Goal: Task Accomplishment & Management: Complete application form

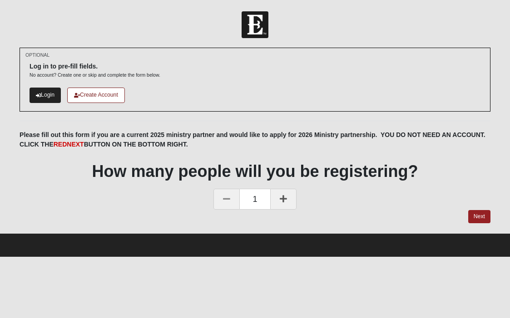
click at [51, 93] on link "Login" at bounding box center [45, 95] width 31 height 15
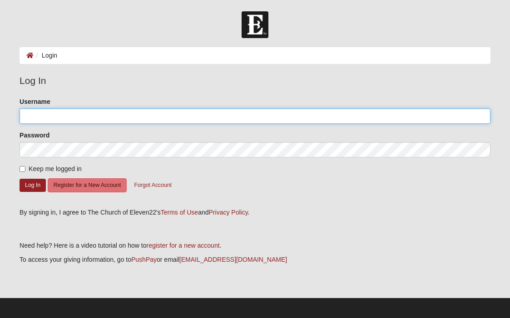
type input "Shawn@hhjax.com"
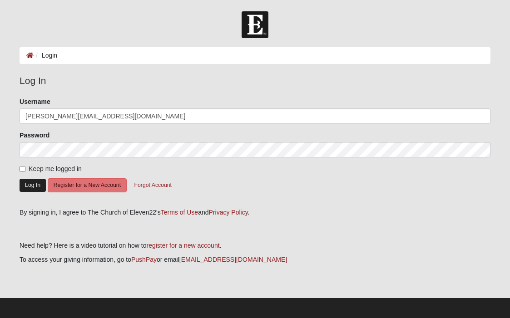
click at [30, 184] on button "Log In" at bounding box center [33, 185] width 26 height 13
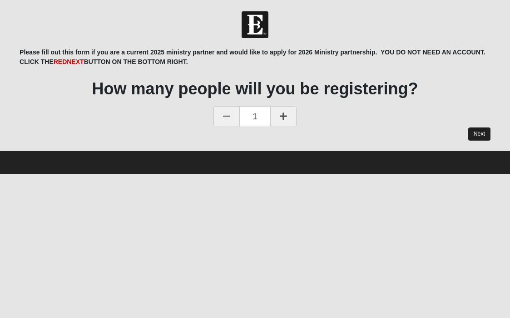
click at [485, 137] on link "Next" at bounding box center [479, 134] width 22 height 13
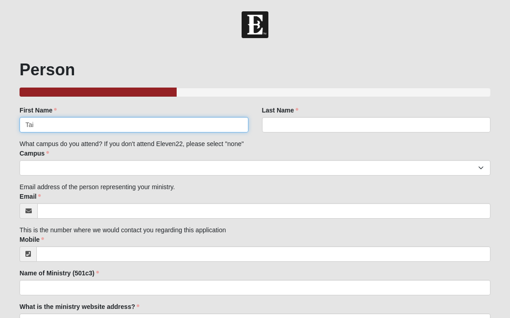
click at [59, 123] on input "Tai" at bounding box center [134, 124] width 228 height 15
type input "[PERSON_NAME]"
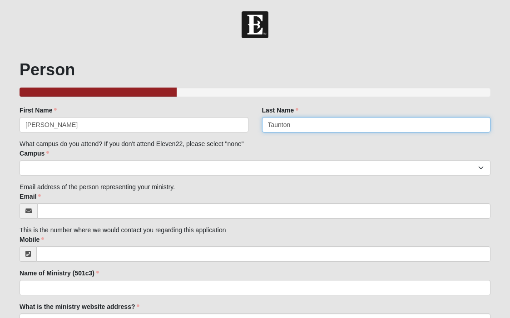
type input "Taunton"
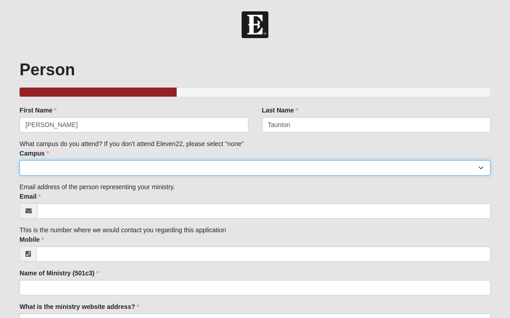
select select "3"
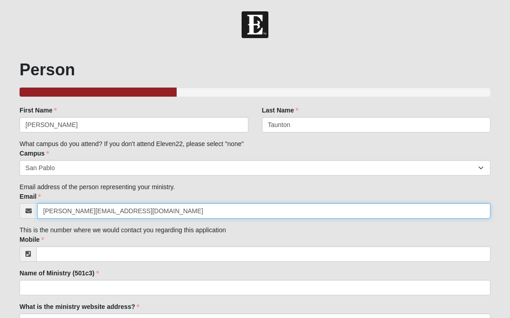
type input "[PERSON_NAME][EMAIL_ADDRESS][DOMAIN_NAME]"
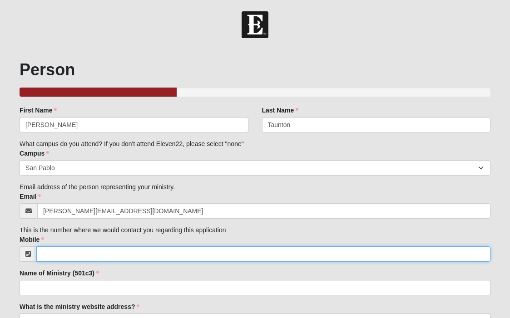
click at [59, 254] on input "Mobile" at bounding box center [263, 254] width 454 height 15
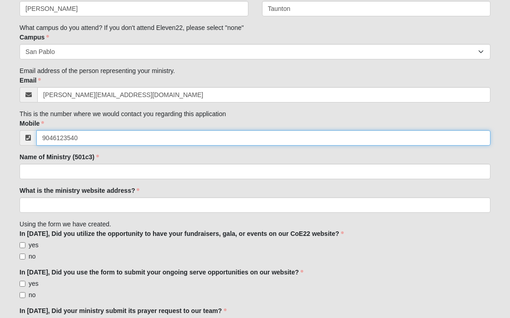
scroll to position [118, 0]
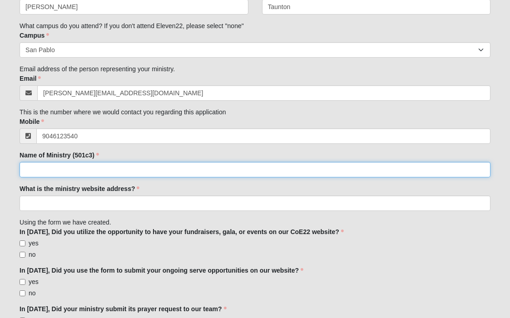
type input "[PHONE_NUMBER]"
type input "[PERSON_NAME]'s Hope"
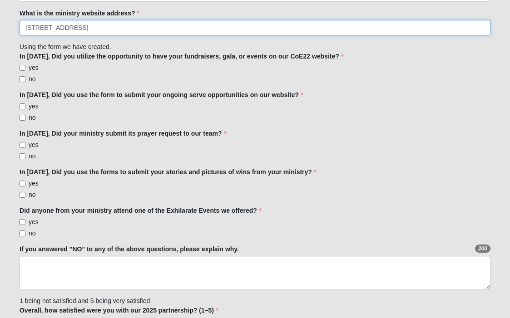
scroll to position [300, 0]
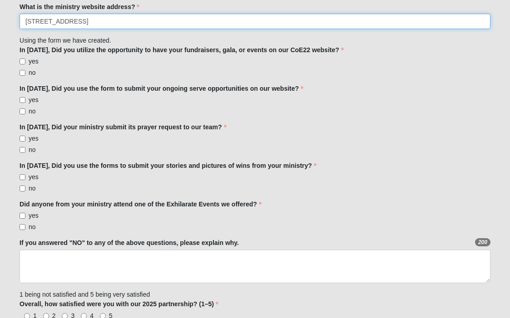
type input "[STREET_ADDRESS]"
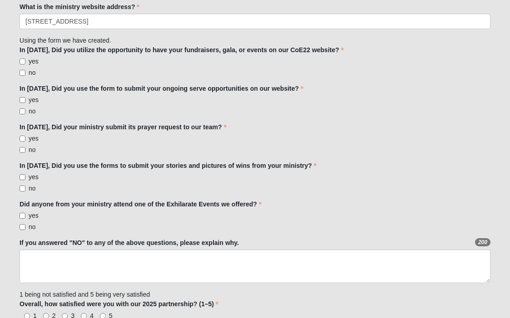
click at [24, 60] on input "yes" at bounding box center [23, 62] width 6 height 6
checkbox input "true"
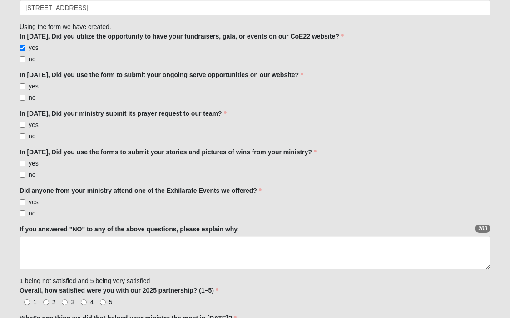
scroll to position [314, 0]
click at [24, 84] on input "yes" at bounding box center [23, 87] width 6 height 6
checkbox input "true"
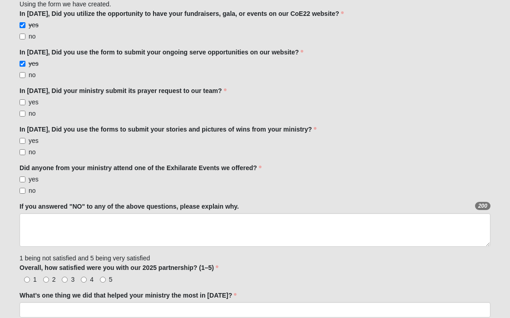
scroll to position [339, 0]
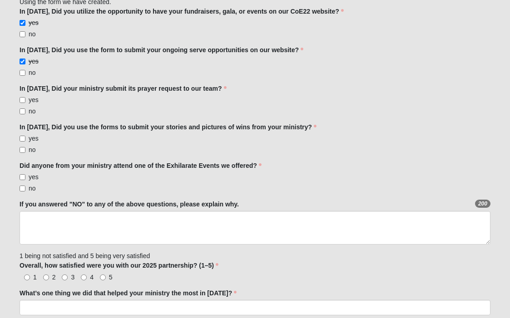
click at [22, 99] on input "yes" at bounding box center [23, 100] width 6 height 6
checkbox input "true"
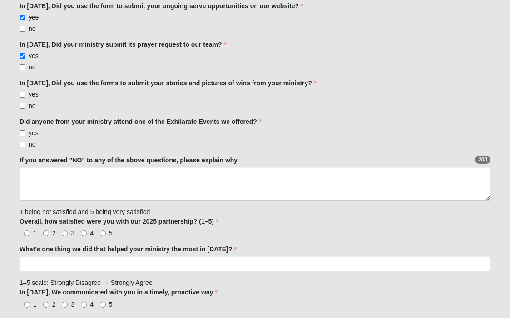
scroll to position [385, 0]
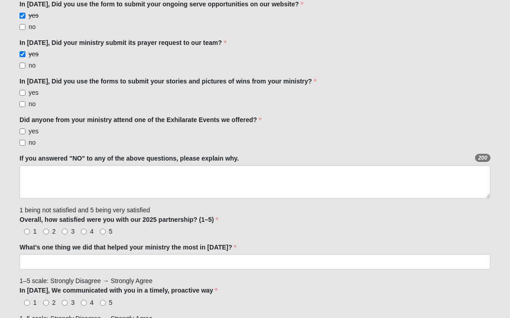
click at [22, 91] on input "yes" at bounding box center [23, 93] width 6 height 6
checkbox input "true"
click at [25, 132] on input "yes" at bounding box center [23, 132] width 6 height 6
checkbox input "true"
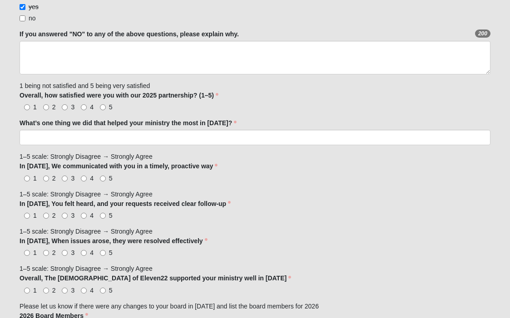
scroll to position [509, 0]
click at [102, 109] on label "5" at bounding box center [106, 106] width 13 height 9
click at [102, 109] on input "5" at bounding box center [103, 107] width 6 height 6
radio input "true"
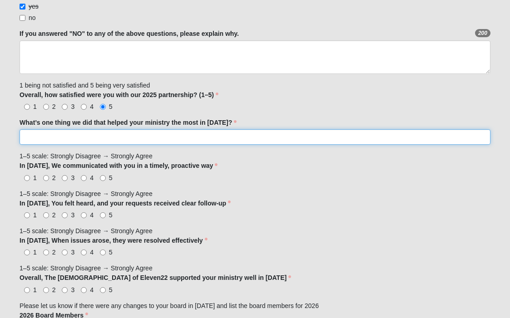
click at [41, 141] on input "What’s one thing we did that helped your ministry the most in [DATE]?" at bounding box center [255, 136] width 471 height 15
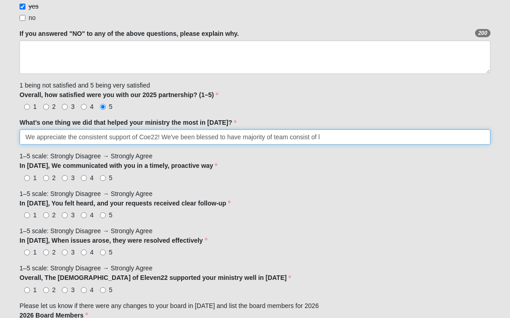
click at [275, 138] on input "We appreciate the consistent support of Coe22! We've been blessed to have major…" at bounding box center [255, 136] width 471 height 15
click at [307, 137] on input "We appreciate the consistent support of Coe22! We've been blessed to have major…" at bounding box center [255, 136] width 471 height 15
click at [364, 137] on input "We appreciate the consistent support of Coe22! We've been blessed to have major…" at bounding box center [255, 136] width 471 height 15
click at [430, 137] on input "We appreciate the consistent support of Coe22! We've been blessed to have major…" at bounding box center [255, 136] width 471 height 15
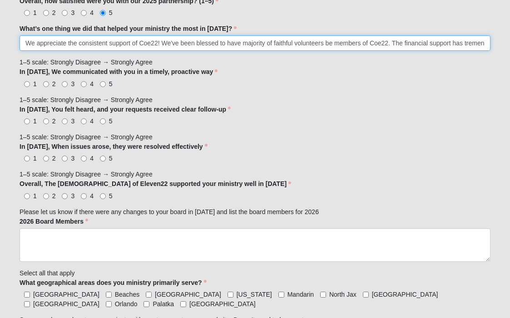
scroll to position [608, 0]
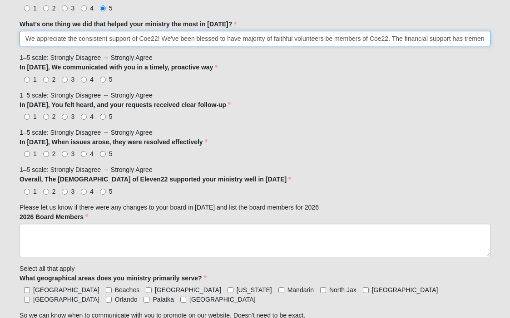
type input "We appreciate the consistent support of Coe22! We've been blessed to have major…"
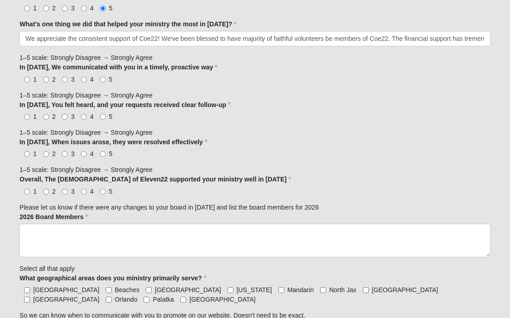
click at [104, 79] on input "5" at bounding box center [103, 80] width 6 height 6
radio input "true"
click at [100, 116] on input "5" at bounding box center [103, 117] width 6 height 6
radio input "true"
click at [103, 153] on input "5" at bounding box center [103, 154] width 6 height 6
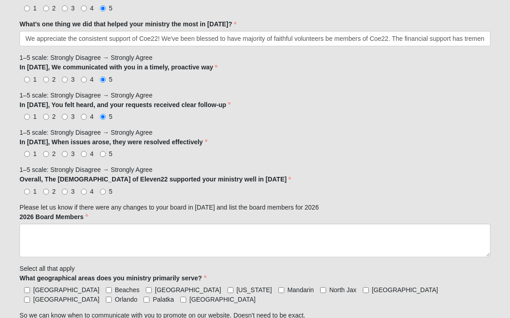
radio input "true"
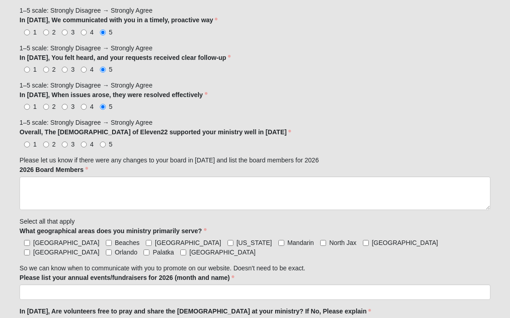
scroll to position [657, 0]
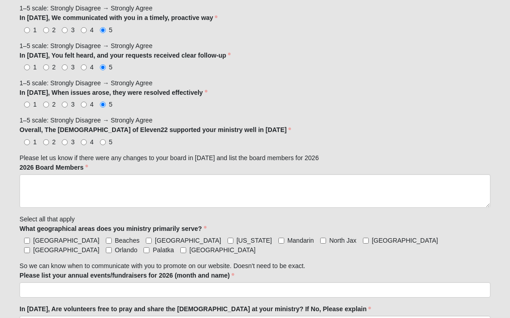
click at [103, 142] on input "5" at bounding box center [103, 142] width 6 height 6
radio input "true"
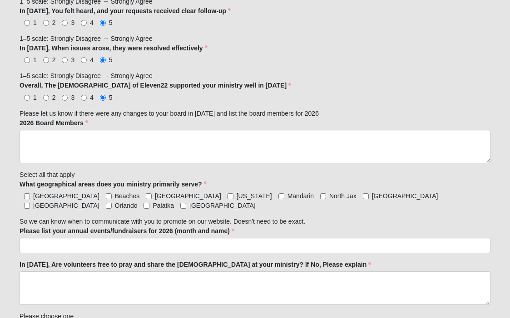
scroll to position [706, 0]
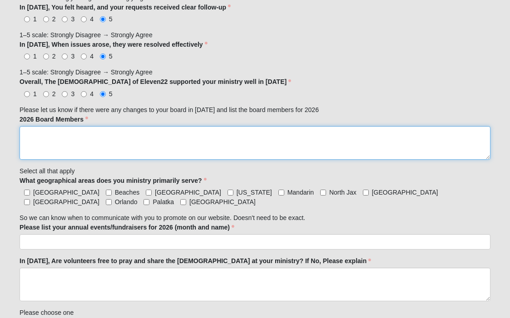
click at [49, 135] on textarea "2026 Board Members" at bounding box center [255, 143] width 471 height 34
type textarea "L"
paste textarea "[PERSON_NAME], Board Chair [PERSON_NAME], Board Chair"
click at [25, 152] on textarea "[PERSON_NAME], Board Chair [PERSON_NAME], Board Chair" at bounding box center [255, 143] width 471 height 34
click at [219, 129] on textarea "[PERSON_NAME], Board Chair & [PERSON_NAME], Board Chair" at bounding box center [255, 143] width 471 height 34
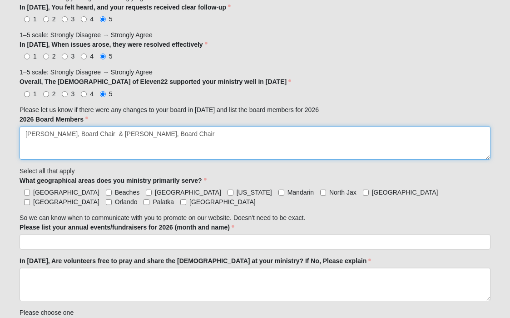
click at [221, 134] on textarea "[PERSON_NAME], Board Chair & [PERSON_NAME], Board Chair" at bounding box center [255, 143] width 471 height 34
click at [37, 150] on textarea "[PERSON_NAME], Board Chair & [PERSON_NAME], Board Chair are no longer on the te…" at bounding box center [255, 143] width 471 height 34
paste textarea "[PERSON_NAME], Chairman of Board (pending position), Treasurer [PERSON_NAME], S…"
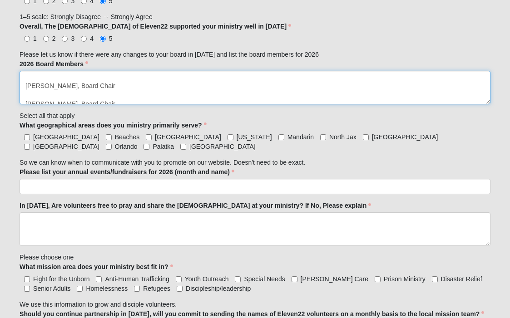
scroll to position [827, 0]
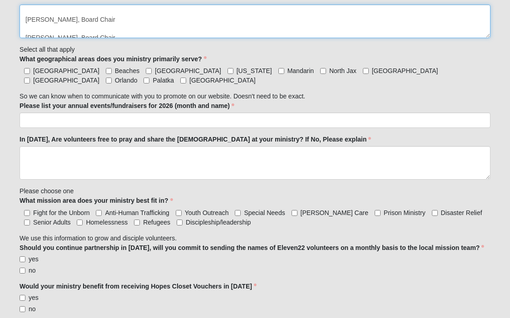
type textarea "[PERSON_NAME], Board Chair & [PERSON_NAME], Board Chair are no longer on the te…"
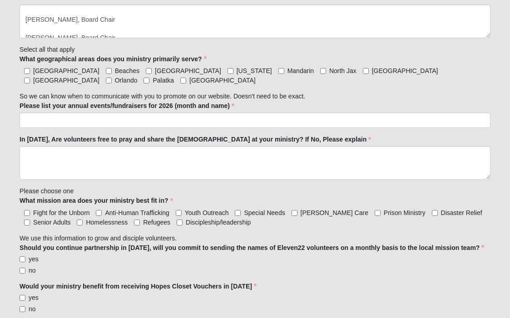
click at [26, 69] on input "[GEOGRAPHIC_DATA]" at bounding box center [27, 71] width 6 height 6
checkbox input "true"
click at [106, 72] on input "Beaches" at bounding box center [109, 71] width 6 height 6
checkbox input "true"
click at [278, 71] on input "Mandarin" at bounding box center [281, 71] width 6 height 6
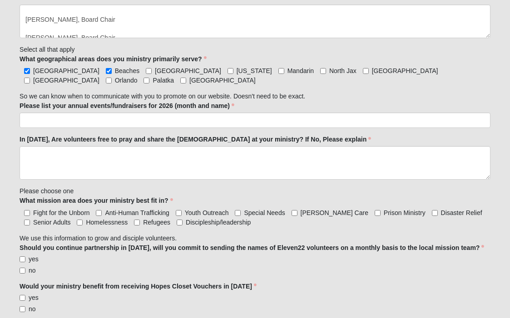
checkbox input "true"
click at [227, 69] on input "[US_STATE]" at bounding box center [230, 71] width 6 height 6
checkbox input "true"
click at [320, 71] on input "North Jax" at bounding box center [323, 71] width 6 height 6
checkbox input "true"
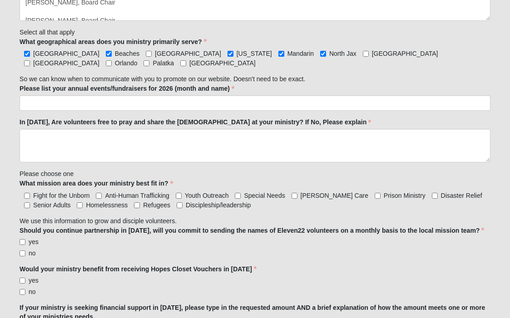
scroll to position [850, 0]
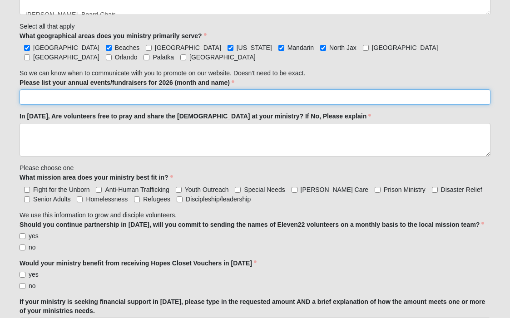
paste input "[DATE] – Spring Internship week 1 [DATE] Staff -brunch/lunch [DATE] [PERSON_NAM…"
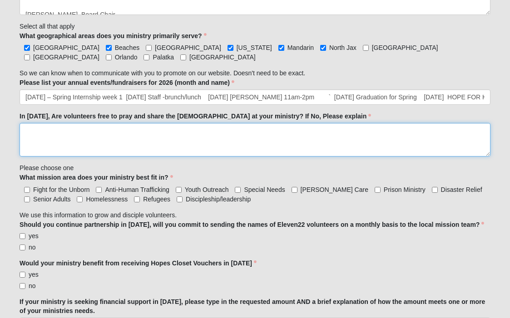
click at [84, 146] on textarea "In [DATE], Are volunteers free to pray and share the [DEMOGRAPHIC_DATA] at your…" at bounding box center [255, 140] width 471 height 34
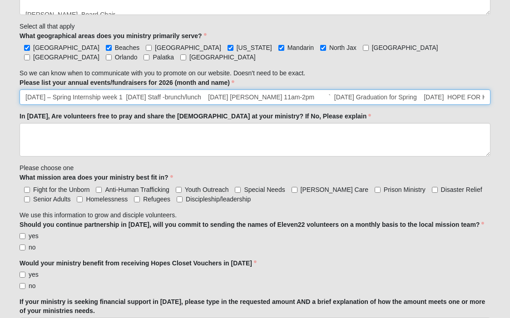
click at [30, 96] on input "[DATE] – Spring Internship week 1 [DATE] Staff -brunch/lunch [DATE] [PERSON_NAM…" at bounding box center [255, 96] width 471 height 15
drag, startPoint x: 26, startPoint y: 98, endPoint x: 236, endPoint y: 98, distance: 210.2
click at [236, 98] on input "[DATE] – Spring Internship week 1 [DATE] Staff -brunch/lunch [DATE] [PERSON_NAM…" at bounding box center [255, 96] width 471 height 15
click at [94, 96] on input "[DATE] [PERSON_NAME] 11am-2pm ` [DATE] Graduation for Spring [DATE] HOPE FOR HE…" at bounding box center [255, 96] width 471 height 15
drag, startPoint x: 267, startPoint y: 96, endPoint x: 70, endPoint y: 86, distance: 197.3
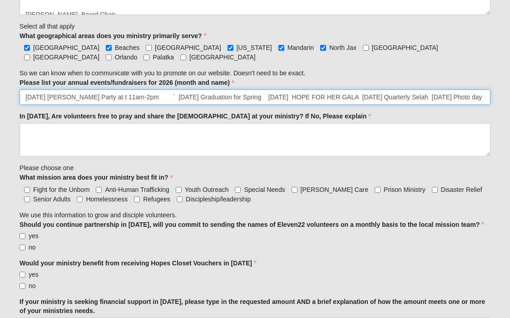
click at [70, 86] on div "Please list your annual events/fundraisers for 2026 (month and name) [DATE] [PE…" at bounding box center [255, 91] width 471 height 27
click at [24, 95] on input "[DATE] HOPE FOR HER GALA [DATE] Quarterly Selah [DATE] Photo day -clients [DATE…" at bounding box center [255, 96] width 471 height 15
click at [284, 98] on input "March Funderaiser for [DATE] Gifts Basket for outreach | [DATE] HOPE FOR HER GA…" at bounding box center [255, 96] width 471 height 15
click at [214, 96] on input "March Funderaiser for [DATE] Gifts Basket for outreach | [DATE] HOPE FOR HER GA…" at bounding box center [255, 96] width 471 height 15
click at [331, 98] on input "March Funderaiser for [DATE] Gifts Basket for outreach | [DATE] Annual Fundrais…" at bounding box center [255, 96] width 471 height 15
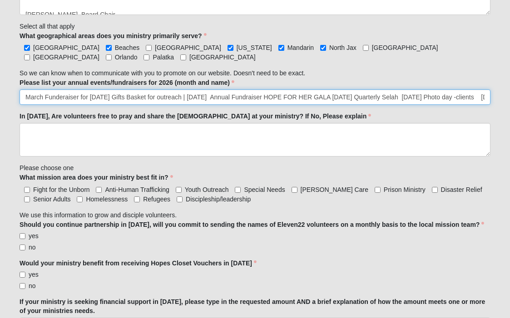
click at [337, 97] on input "March Funderaiser for [DATE] Gifts Basket for outreach | [DATE] Annual Fundrais…" at bounding box center [255, 96] width 471 height 15
click at [211, 97] on input "March Funderaiser for [DATE] Gifts Basket for outreach | [DATE] Annual Fundrais…" at bounding box center [255, 96] width 471 height 15
click at [61, 96] on input "March Funderaiser for [DATE] Gifts Basket for outreach | [DATE] Annual Fundrais…" at bounding box center [255, 96] width 471 height 15
click at [62, 99] on input "March Funderaiser for [DATE] Gifts Basket for outreach | [DATE] Annual Fundrais…" at bounding box center [255, 96] width 471 height 15
drag, startPoint x: 333, startPoint y: 97, endPoint x: 412, endPoint y: 98, distance: 78.6
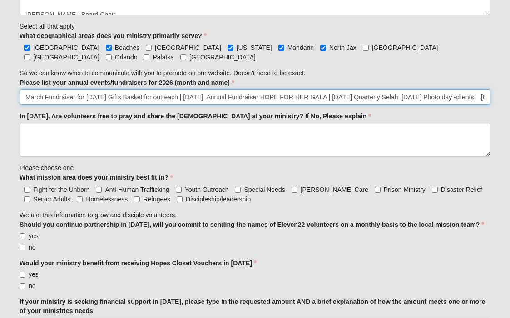
click at [412, 98] on input "March Fundraiser for [DATE] Gifts Basket for outreach | [DATE] Annual Fundraise…" at bounding box center [255, 96] width 471 height 15
drag, startPoint x: 408, startPoint y: 98, endPoint x: 337, endPoint y: 99, distance: 70.4
click at [337, 99] on input "March Fundraiser for [DATE] Gifts Basket for outreach | [DATE] Annual Fundraise…" at bounding box center [255, 96] width 471 height 15
drag, startPoint x: 402, startPoint y: 98, endPoint x: 340, endPoint y: 97, distance: 62.2
click at [340, 97] on input "March Fundraiser for [DATE] Gifts Basket for outreach | [DATE] Annual Fundraise…" at bounding box center [255, 96] width 471 height 15
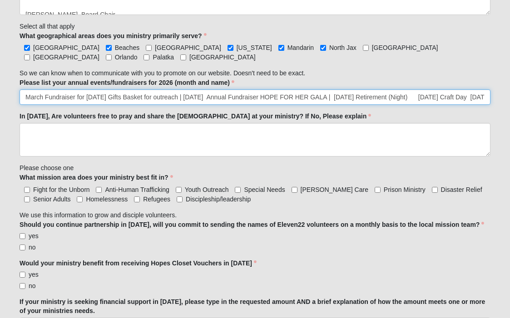
drag, startPoint x: 418, startPoint y: 99, endPoint x: 348, endPoint y: 98, distance: 69.9
click at [348, 98] on input "March Fundraiser for [DATE] Gifts Basket for outreach | [DATE] Annual Fundraise…" at bounding box center [255, 96] width 471 height 15
drag, startPoint x: 262, startPoint y: 96, endPoint x: 463, endPoint y: 99, distance: 201.6
click at [463, 99] on input "March Fundraiser for [DATE] Gifts Basket for outreach | [DATE] Annual Fundraise…" at bounding box center [255, 96] width 471 height 15
drag, startPoint x: 260, startPoint y: 96, endPoint x: 381, endPoint y: 98, distance: 121.7
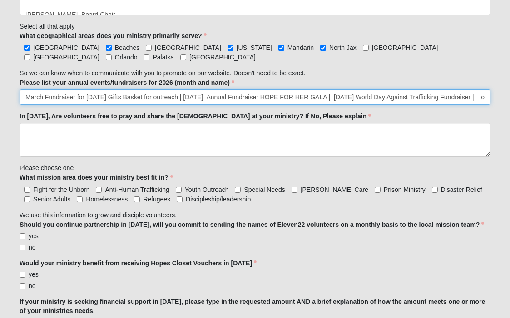
click at [381, 98] on input "March Fundraiser for [DATE] Gifts Basket for outreach | [DATE] Annual Fundraise…" at bounding box center [255, 96] width 471 height 15
drag, startPoint x: 337, startPoint y: 97, endPoint x: 259, endPoint y: 99, distance: 78.1
click at [259, 99] on input "March Fundraiser for [DATE] Gifts Basket for outreach | [DATE] Annual Fundraise…" at bounding box center [255, 96] width 471 height 15
click at [283, 97] on input "March Fundraiser for [DATE] Gifts Basket for outreach | [DATE] Annual Fundraise…" at bounding box center [255, 96] width 471 height 15
drag, startPoint x: 283, startPoint y: 97, endPoint x: 334, endPoint y: 96, distance: 50.4
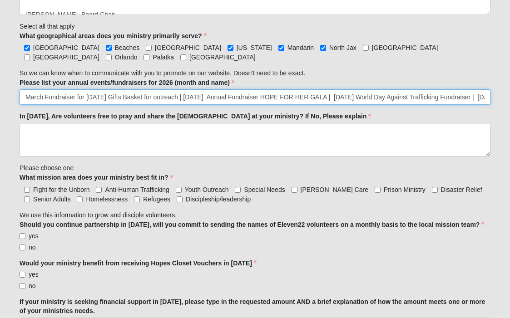
click at [334, 96] on input "March Fundraiser for [DATE] Gifts Basket for outreach | [DATE] Annual Fundraise…" at bounding box center [255, 96] width 471 height 15
drag, startPoint x: 308, startPoint y: 99, endPoint x: 282, endPoint y: 98, distance: 25.9
click at [282, 98] on input "March Fundraiser for [DATE] Gifts Basket for outreach | [DATE] Annual Fundraise…" at bounding box center [255, 96] width 471 height 15
click at [332, 98] on input "March Fundraiser for [DATE] Gifts Basket for outreach | [DATE] Annual Fundraise…" at bounding box center [255, 96] width 471 height 15
click at [377, 98] on input "March Fundraiser for [DATE] Gifts Basket for outreach | [DATE] Annual Fundraise…" at bounding box center [255, 96] width 471 height 15
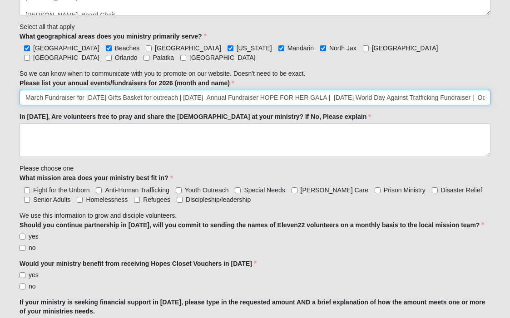
scroll to position [850, 0]
drag, startPoint x: 408, startPoint y: 97, endPoint x: 479, endPoint y: 100, distance: 71.4
click at [479, 100] on input "March Fundraiser for [DATE] Gifts Basket for outreach | [DATE] Annual Fundraise…" at bounding box center [255, 97] width 471 height 15
click at [396, 96] on input "March Fundraiser for [DATE] Gifts Basket for outreach | [DATE] Annual Fundraise…" at bounding box center [255, 97] width 471 height 15
click at [470, 99] on input "March Fundraiser for [DATE] Gifts Basket for outreach | [DATE] Annual Fundraise…" at bounding box center [255, 97] width 471 height 15
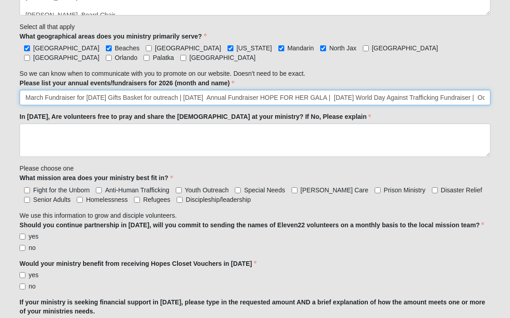
click at [28, 96] on input "March Fundraiser for [DATE] Gifts Basket for outreach | [DATE] Annual Fundraise…" at bounding box center [255, 97] width 471 height 15
drag, startPoint x: 26, startPoint y: 96, endPoint x: 150, endPoint y: 93, distance: 124.0
click at [150, 93] on input "March Fundraiser for [DATE] Gifts Basket for outreach | [DATE] Annual Fundraise…" at bounding box center [255, 97] width 471 height 15
drag, startPoint x: 471, startPoint y: 97, endPoint x: 13, endPoint y: 99, distance: 457.7
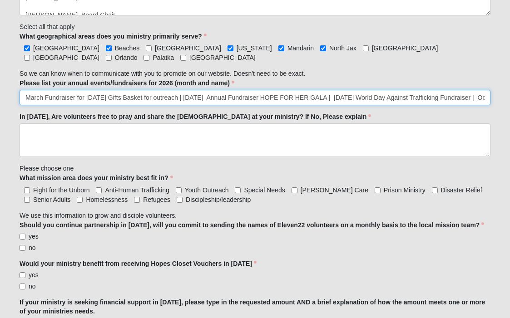
type input "March Fundraiser for [DATE] Gifts Basket for outreach | [DATE] Annual Fundraise…"
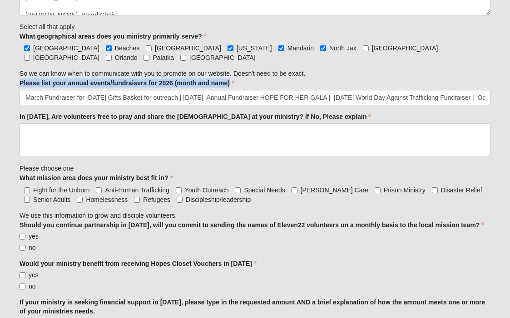
drag, startPoint x: 19, startPoint y: 82, endPoint x: 231, endPoint y: 85, distance: 212.1
copy label "Please list your annual events/fundraisers for 2026 (month and name)"
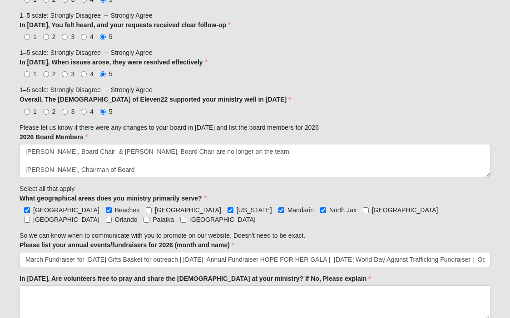
scroll to position [0, 0]
drag, startPoint x: 20, startPoint y: 137, endPoint x: 85, endPoint y: 137, distance: 65.4
click at [85, 137] on label "2026 Board Members" at bounding box center [54, 137] width 69 height 9
click at [85, 144] on textarea "[PERSON_NAME], Board Chair & [PERSON_NAME], Board Chair are no longer on the te…" at bounding box center [255, 161] width 471 height 34
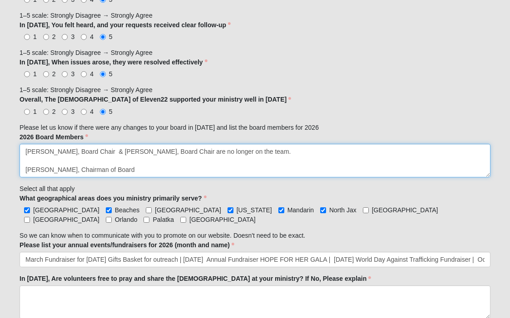
scroll to position [163, 0]
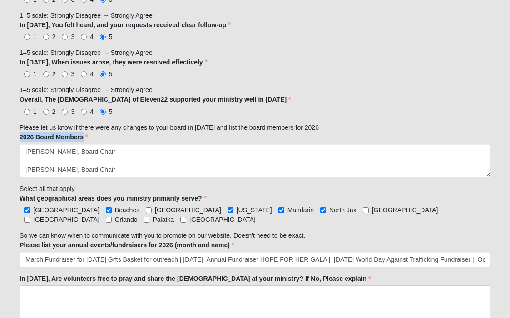
drag, startPoint x: 79, startPoint y: 138, endPoint x: 20, endPoint y: 136, distance: 58.6
click at [20, 136] on label "2026 Board Members" at bounding box center [54, 137] width 69 height 9
click at [20, 144] on textarea "[PERSON_NAME], Board Chair & [PERSON_NAME], Board Chair are no longer on the te…" at bounding box center [255, 161] width 471 height 34
drag, startPoint x: 19, startPoint y: 138, endPoint x: 84, endPoint y: 138, distance: 65.4
click at [84, 138] on div "Person 33.333333333333333333333333330% Complete Family Member to Register First…" at bounding box center [255, 67] width 484 height 1414
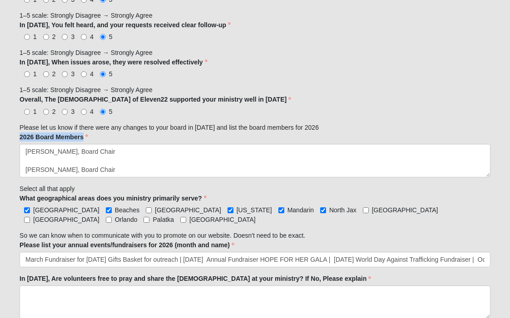
copy label "2026 Board Members"
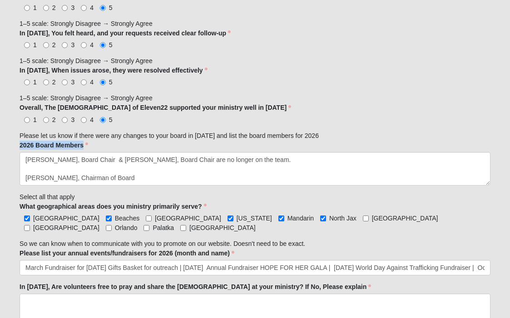
scroll to position [688, 0]
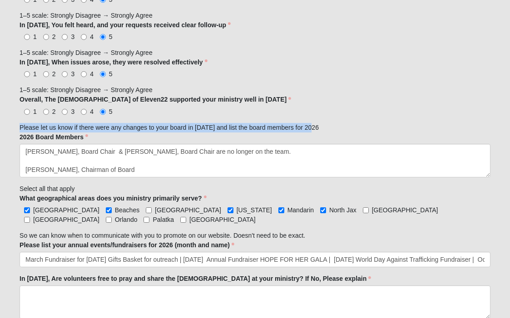
drag, startPoint x: 20, startPoint y: 127, endPoint x: 312, endPoint y: 129, distance: 292.9
click at [312, 129] on div "Family Member to Register First Name [PERSON_NAME] First Name is required. Last…" at bounding box center [255, 74] width 471 height 1312
copy div "Please let us know if there were any changes to your board in [DATE] and list t…"
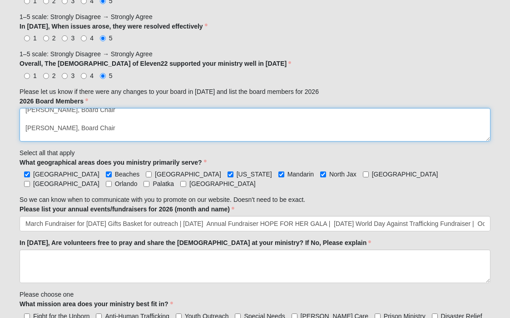
scroll to position [163, 0]
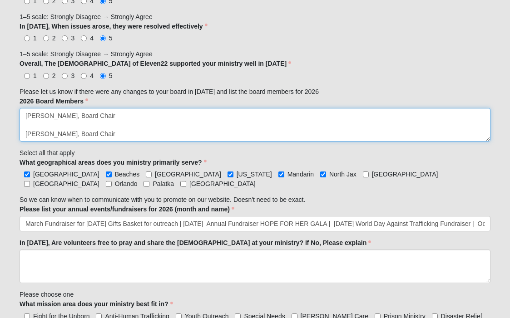
drag, startPoint x: 25, startPoint y: 114, endPoint x: 100, endPoint y: 156, distance: 86.0
click at [100, 156] on div "Family Member to Register First Name [PERSON_NAME] First Name is required. Last…" at bounding box center [255, 38] width 471 height 1312
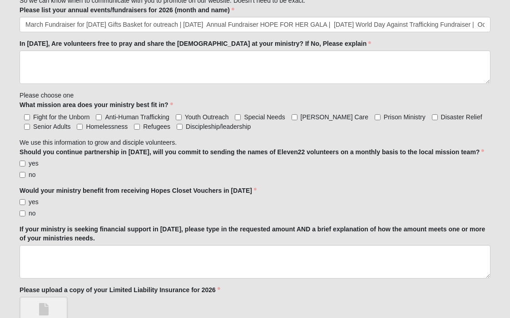
scroll to position [921, 0]
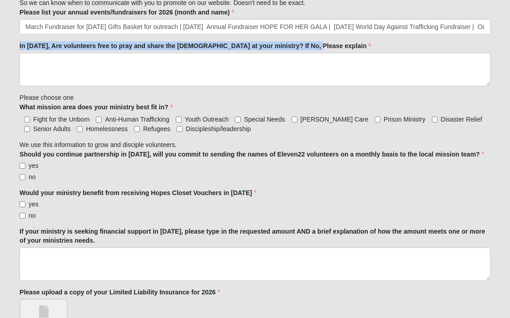
drag, startPoint x: 19, startPoint y: 44, endPoint x: 306, endPoint y: 49, distance: 287.5
copy label "In [DATE], Are volunteers free to pray and share the [DEMOGRAPHIC_DATA] at your…"
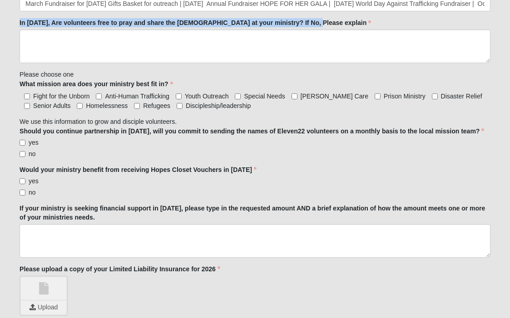
scroll to position [947, 0]
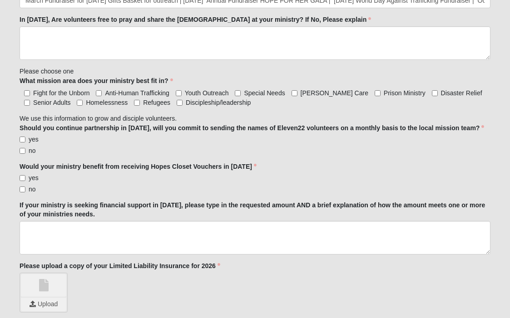
click at [95, 91] on div "Fight for the Unborn Anti-Human Trafficking Youth Outreach Special Needs [PERSO…" at bounding box center [255, 98] width 471 height 20
click at [99, 92] on input "Anti-Human Trafficking" at bounding box center [99, 93] width 6 height 6
checkbox input "true"
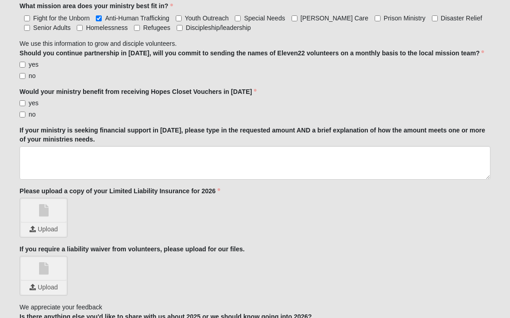
scroll to position [1023, 0]
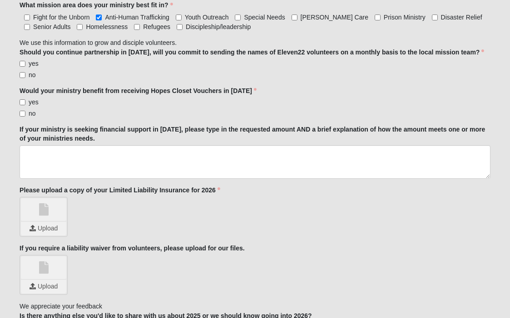
click at [23, 63] on input "yes" at bounding box center [23, 64] width 6 height 6
checkbox input "true"
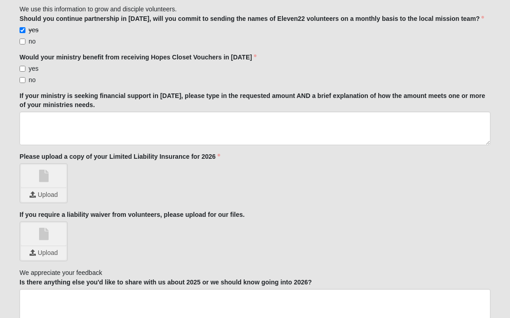
scroll to position [1058, 0]
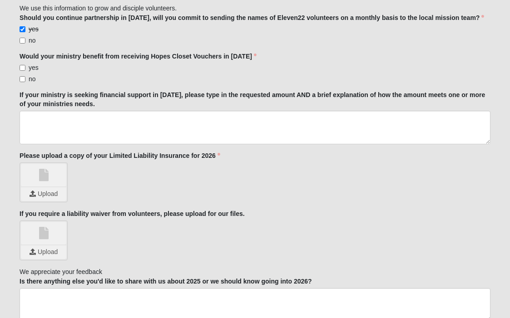
click at [22, 69] on input "yes" at bounding box center [23, 68] width 6 height 6
checkbox input "true"
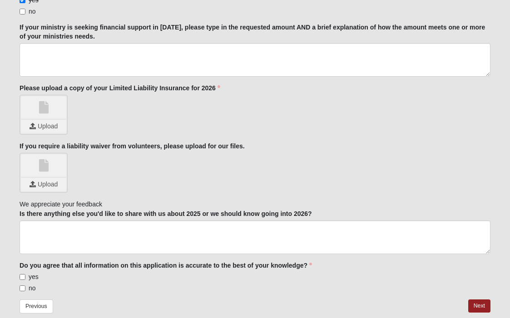
scroll to position [1140, 0]
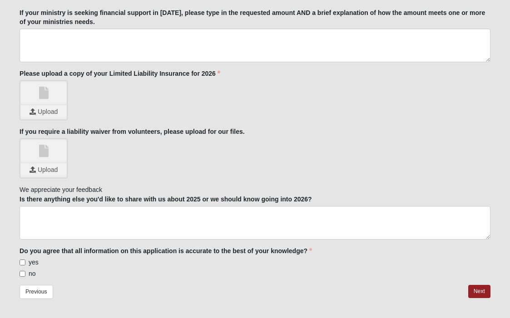
click at [50, 114] on input "file" at bounding box center [43, 112] width 45 height 14
click at [51, 171] on input "file" at bounding box center [43, 170] width 45 height 14
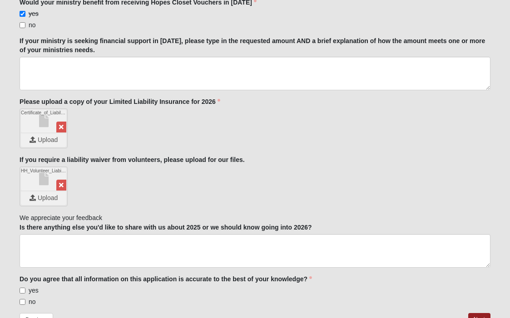
scroll to position [1026, 0]
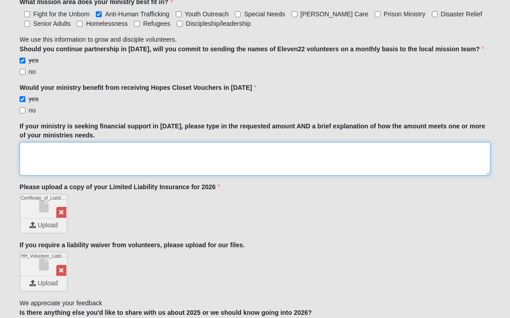
click at [64, 153] on textarea "If your ministry is seeking financial support in [DATE], please type in the req…" at bounding box center [255, 159] width 471 height 34
paste textarea "Lo ips dolorsi $42,203 am consectet adipisc el sedd ei tempor inc utlabor etdol…"
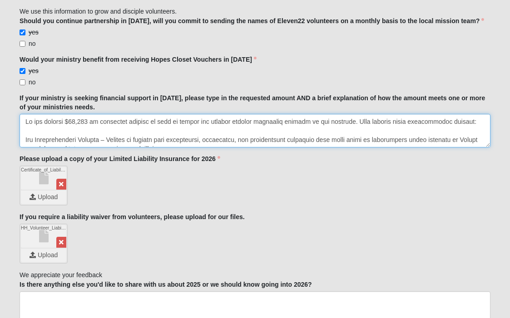
scroll to position [1037, 0]
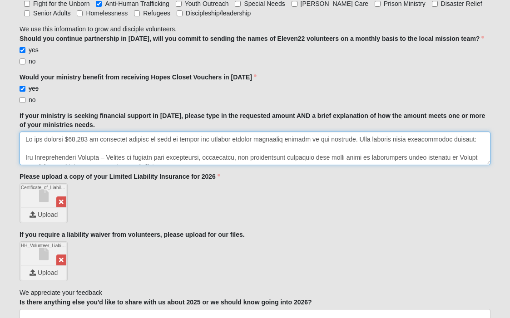
type textarea "Lo ips dolorsi $42,203 am consectet adipisc el sedd ei tempor inc utlabor etdol…"
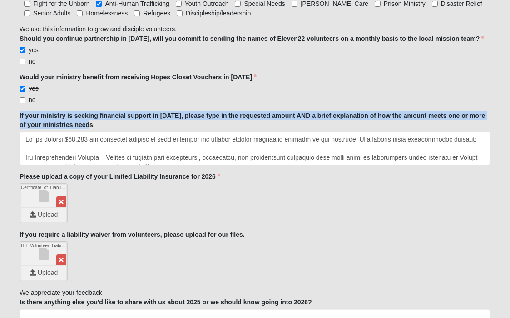
drag, startPoint x: 18, startPoint y: 115, endPoint x: 88, endPoint y: 120, distance: 70.1
copy label "If your ministry is seeking financial support in [DATE], please type in the req…"
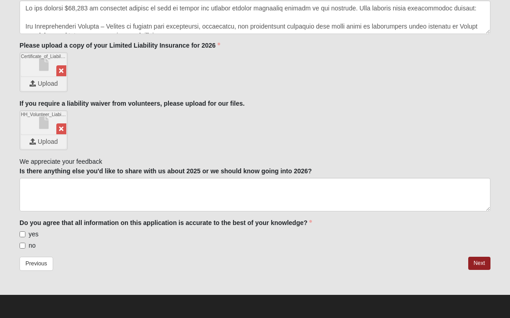
scroll to position [1168, 0]
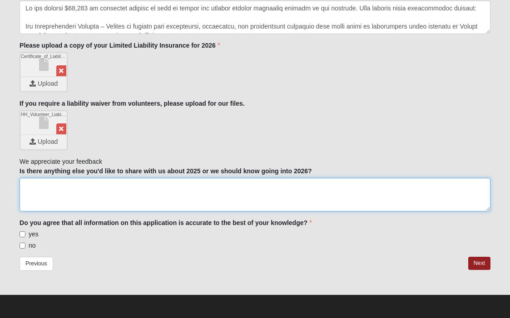
click at [103, 188] on textarea "Is there anything else you'd like to share with us about 2025 or we should know…" at bounding box center [255, 195] width 471 height 34
paste textarea "CoE22 is one of our biggest partners, and we are incredibly grateful for the on…"
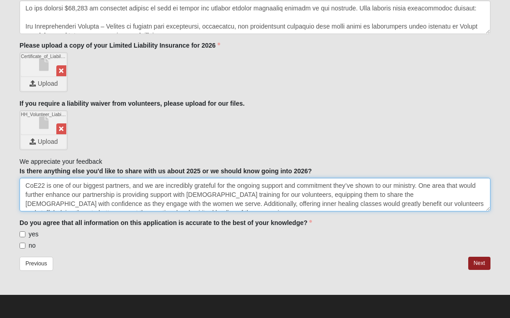
scroll to position [5, 0]
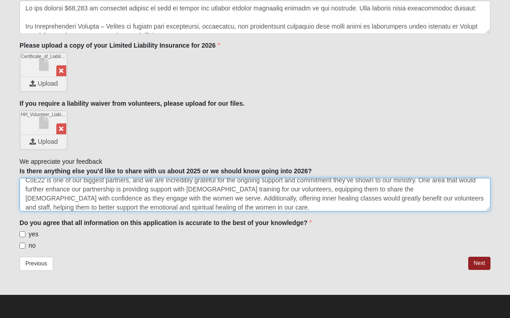
type textarea "CoE22 is one of our biggest partners, and we are incredibly grateful for the on…"
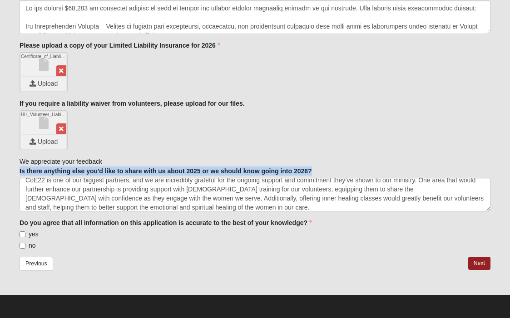
drag, startPoint x: 20, startPoint y: 169, endPoint x: 315, endPoint y: 170, distance: 295.6
click at [315, 170] on div "Is there anything else you'd like to share with us about 2025 or we should know…" at bounding box center [255, 189] width 471 height 45
copy label "Is there anything else you'd like to share with us about 2025 or we should know…"
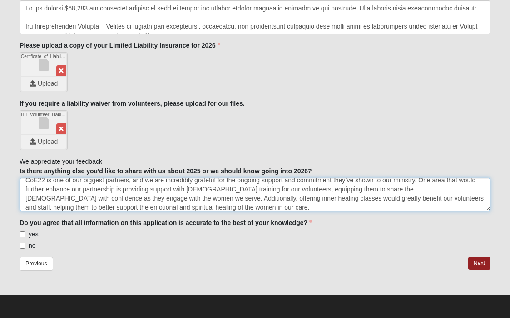
scroll to position [9, 0]
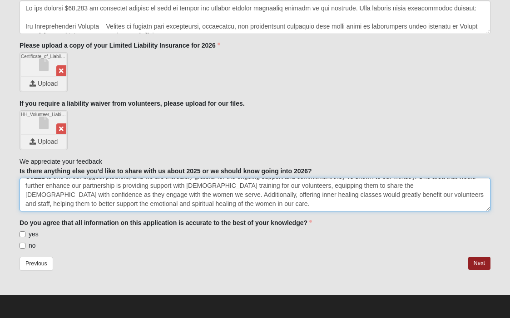
drag, startPoint x: 26, startPoint y: 182, endPoint x: 202, endPoint y: 209, distance: 177.4
click at [202, 209] on textarea "CoE22 is one of our biggest partners, and we are incredibly grateful for the on…" at bounding box center [255, 195] width 471 height 34
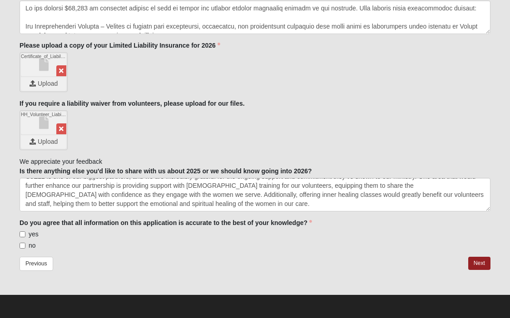
click at [22, 234] on input "yes" at bounding box center [23, 235] width 6 height 6
checkbox input "true"
click at [193, 269] on div "Previous Next" at bounding box center [255, 269] width 471 height 24
click at [477, 266] on link "Next" at bounding box center [479, 263] width 22 height 13
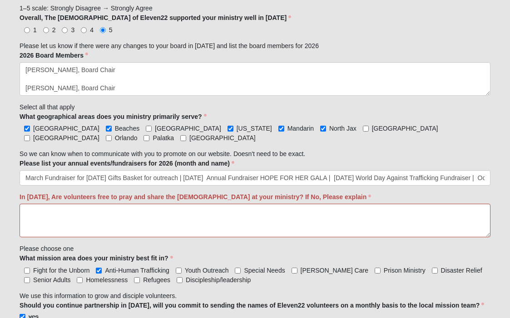
scroll to position [852, 0]
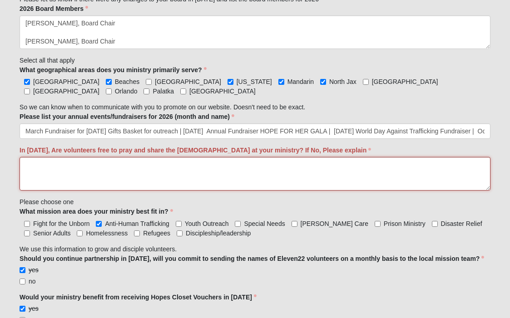
click at [138, 171] on textarea "In [DATE], Are volunteers free to pray and share the [DEMOGRAPHIC_DATA] at your…" at bounding box center [255, 174] width 471 height 34
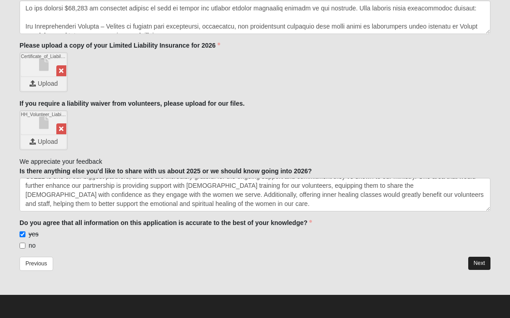
type textarea "YES"
click at [475, 262] on link "Next" at bounding box center [479, 263] width 22 height 13
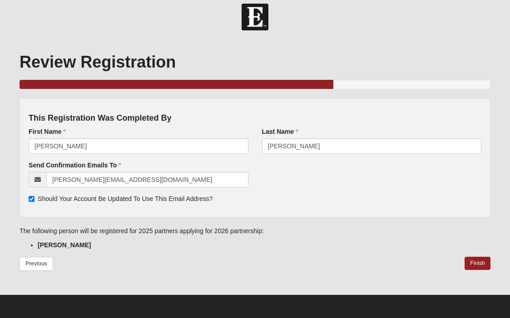
scroll to position [8, 0]
click at [475, 265] on link "Finish" at bounding box center [478, 263] width 26 height 13
